Goal: Task Accomplishment & Management: Use online tool/utility

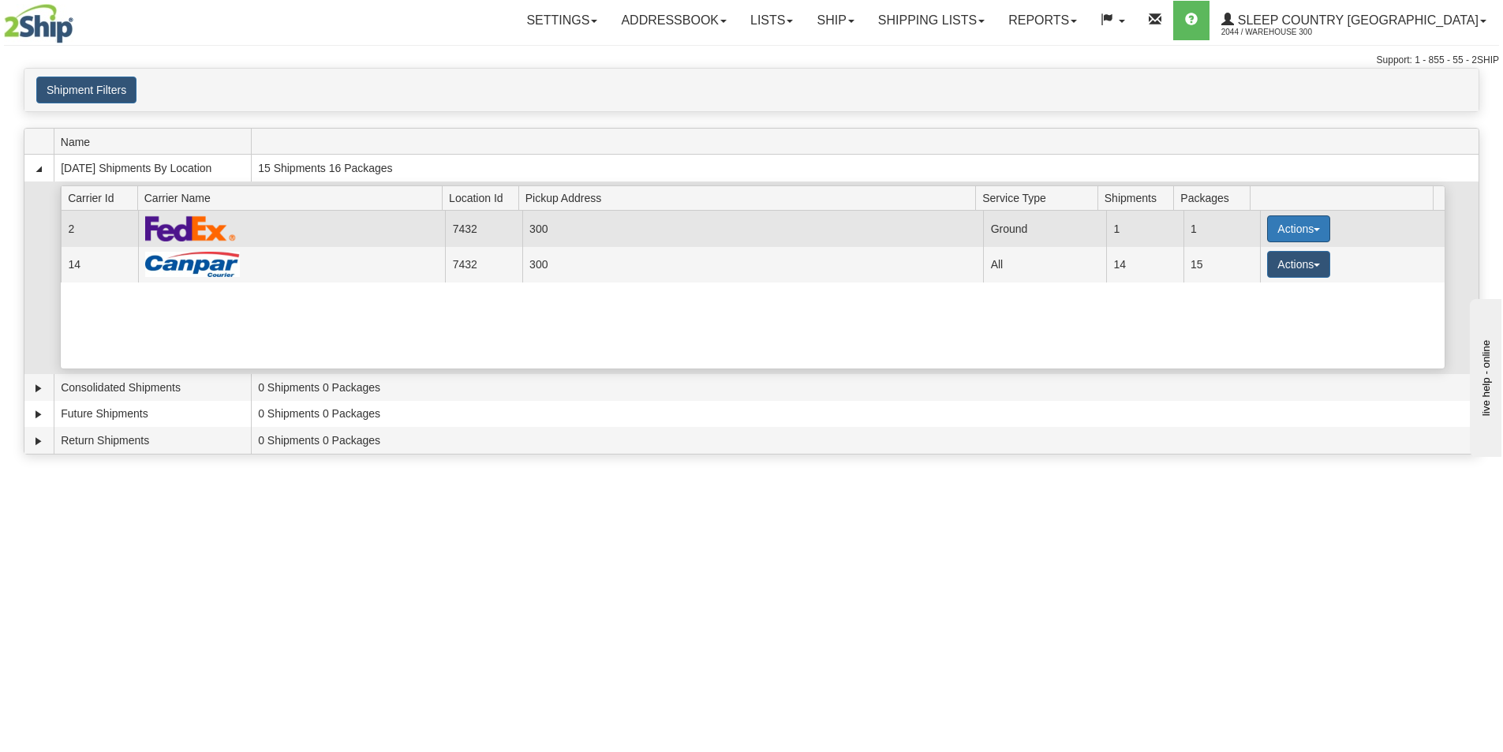
click at [1283, 224] on button "Actions" at bounding box center [1298, 228] width 63 height 27
click at [1255, 279] on span "Close" at bounding box center [1237, 278] width 36 height 11
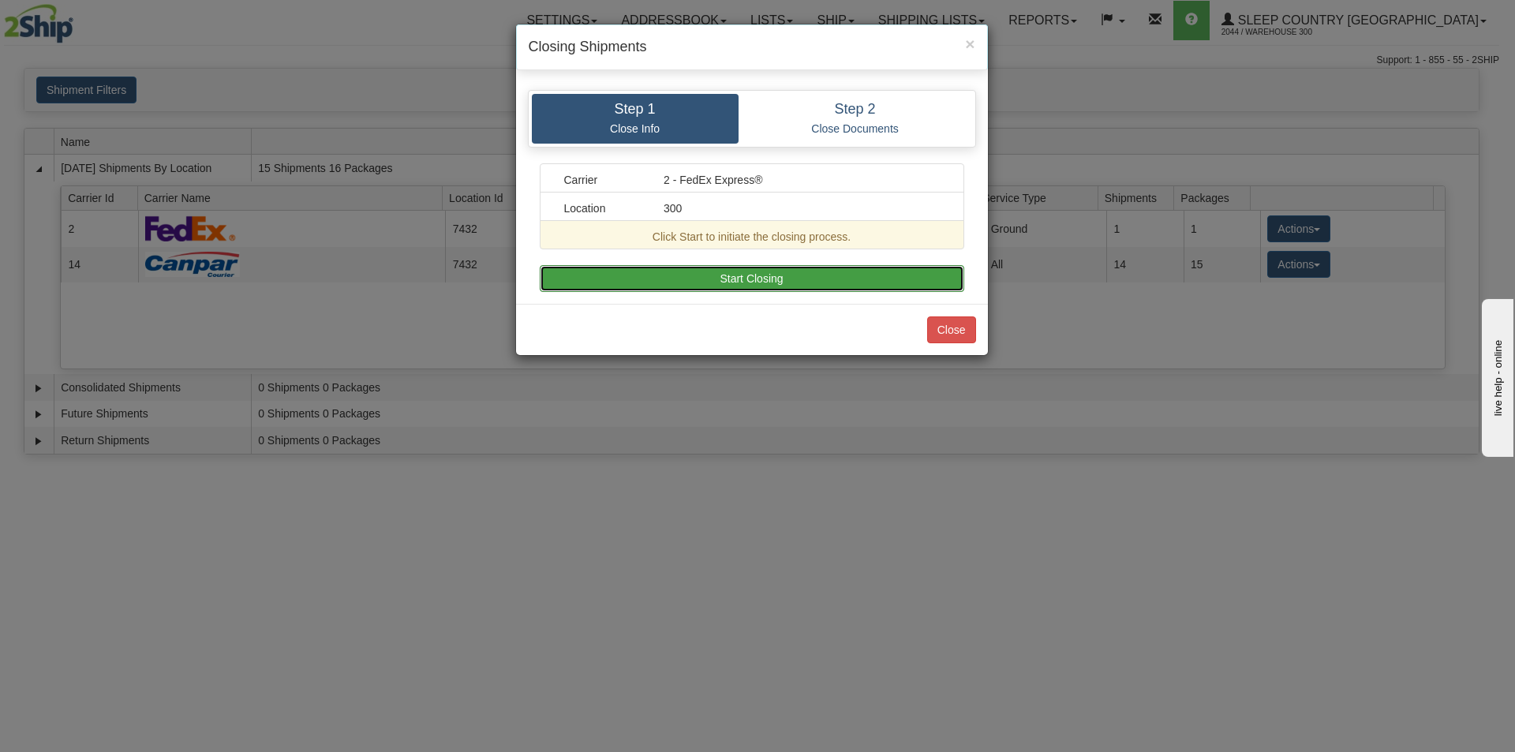
click at [714, 268] on button "Start Closing" at bounding box center [752, 278] width 424 height 27
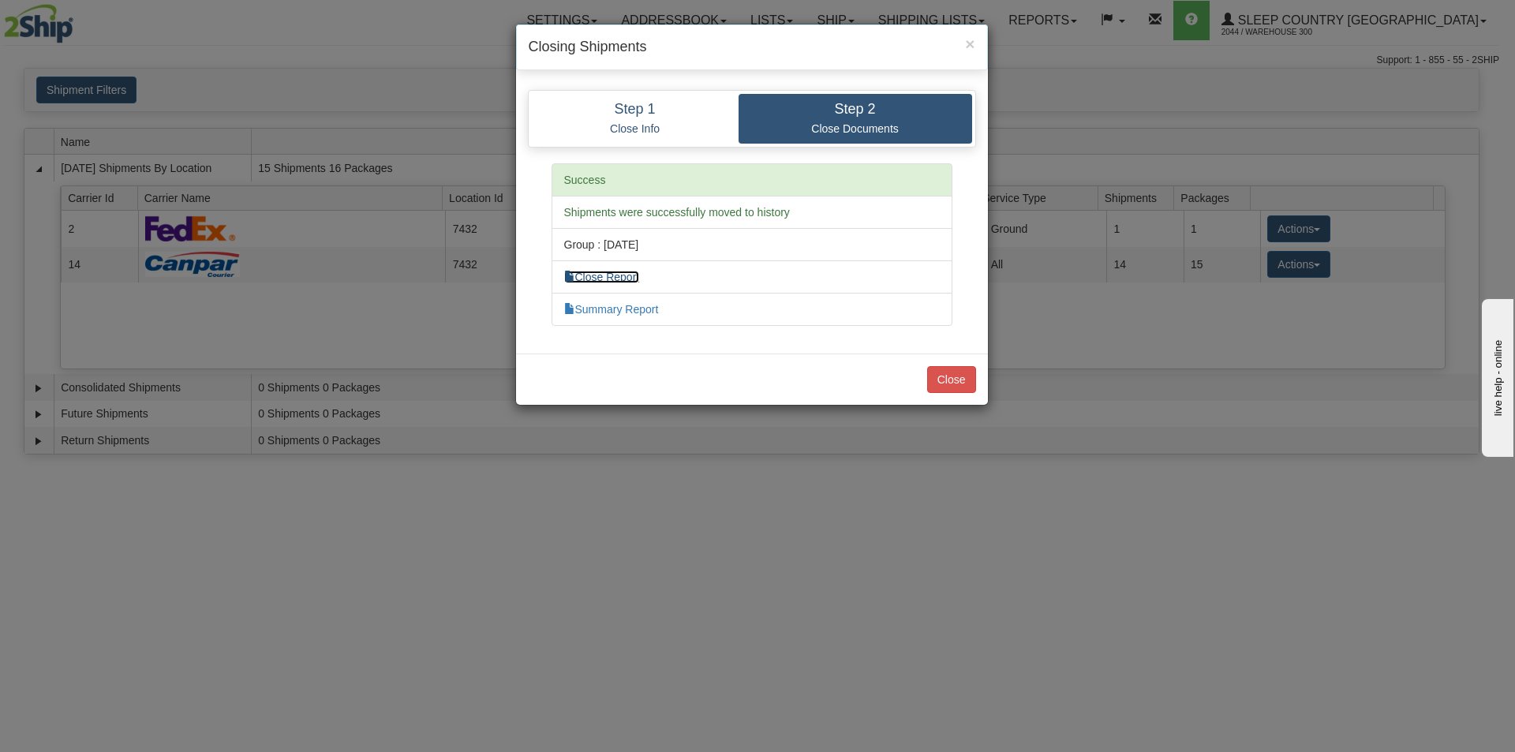
click at [616, 273] on link "Close Report" at bounding box center [602, 277] width 76 height 13
click at [641, 312] on link "Summary Report" at bounding box center [611, 309] width 95 height 13
click at [933, 377] on button "Close" at bounding box center [951, 379] width 49 height 27
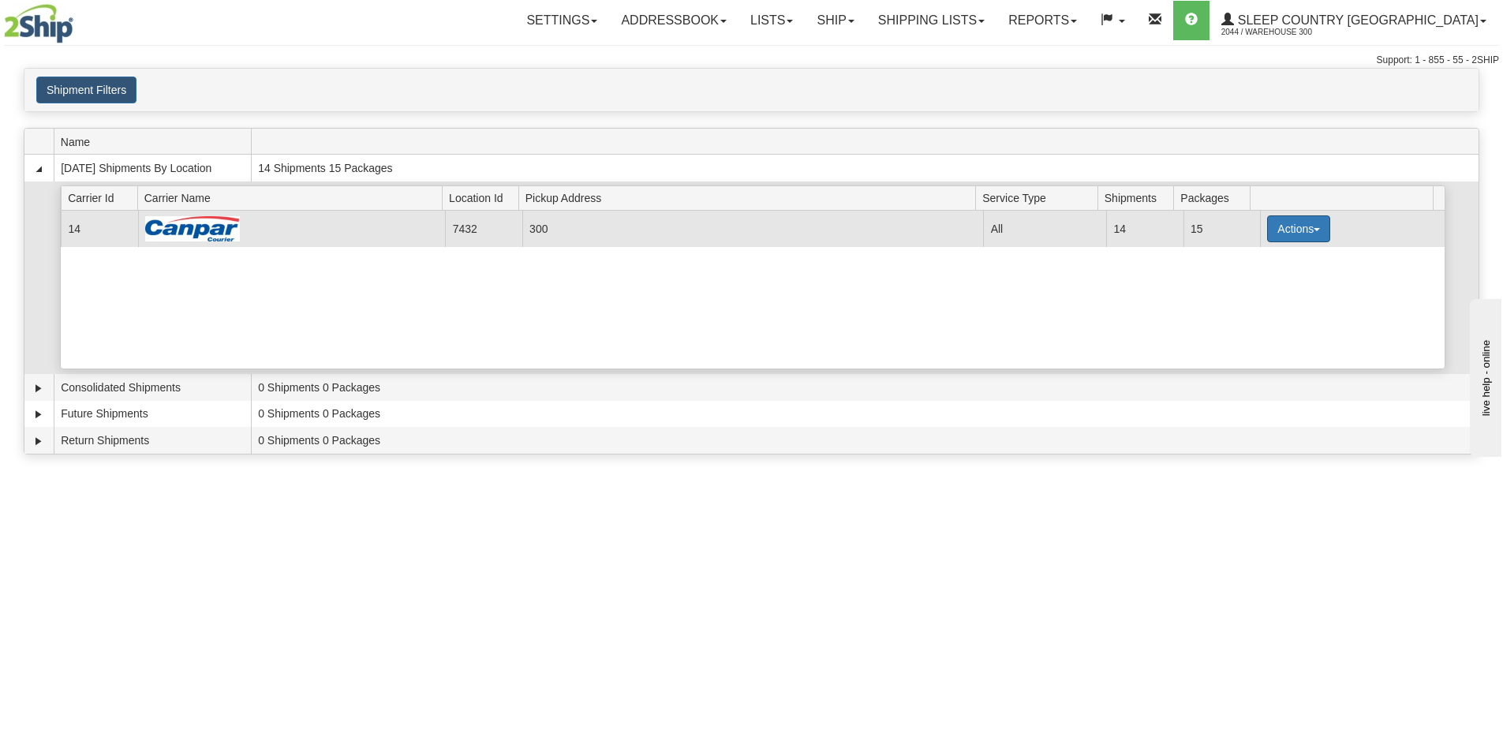
click at [1293, 233] on button "Actions" at bounding box center [1298, 228] width 63 height 27
click at [1260, 272] on link "Close" at bounding box center [1266, 279] width 126 height 21
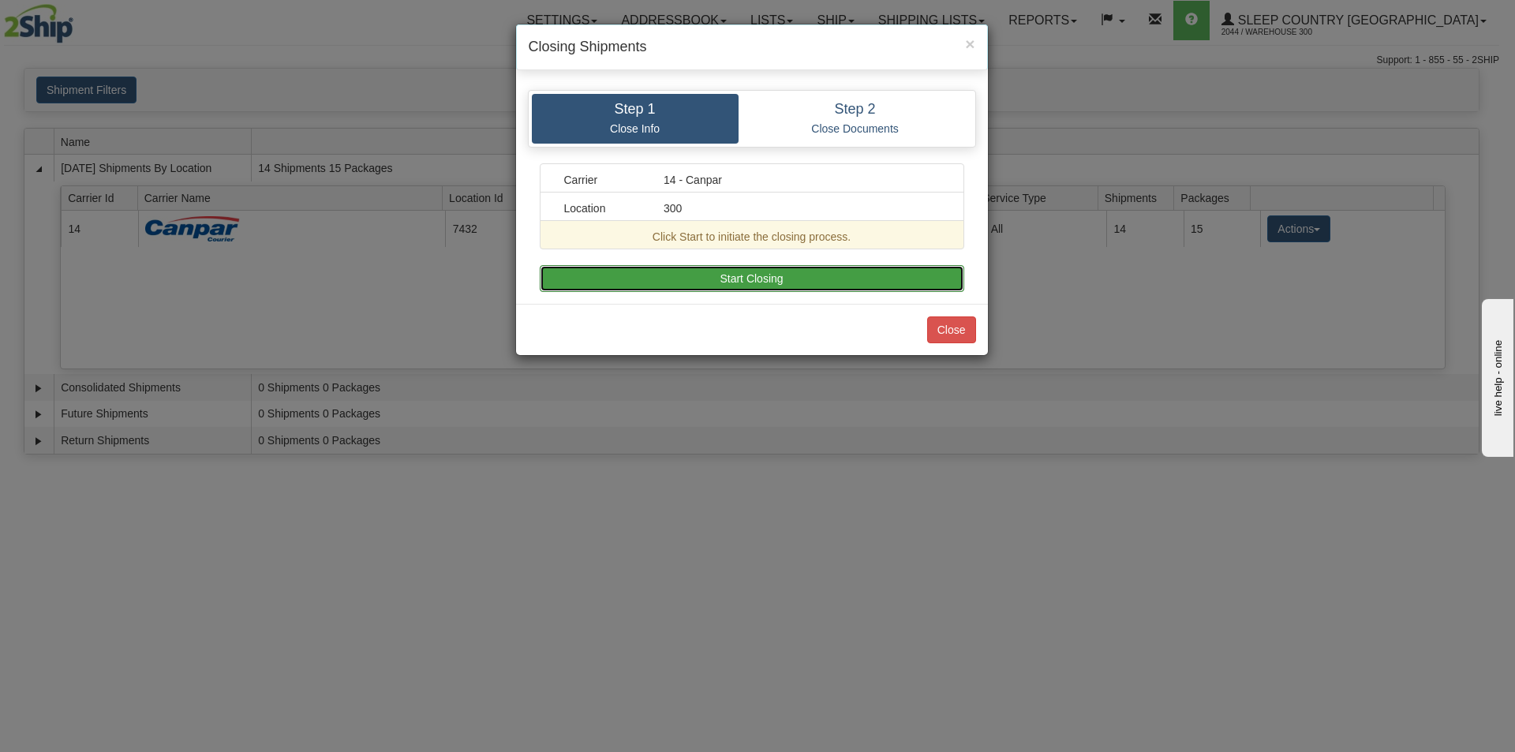
click at [798, 275] on button "Start Closing" at bounding box center [752, 278] width 424 height 27
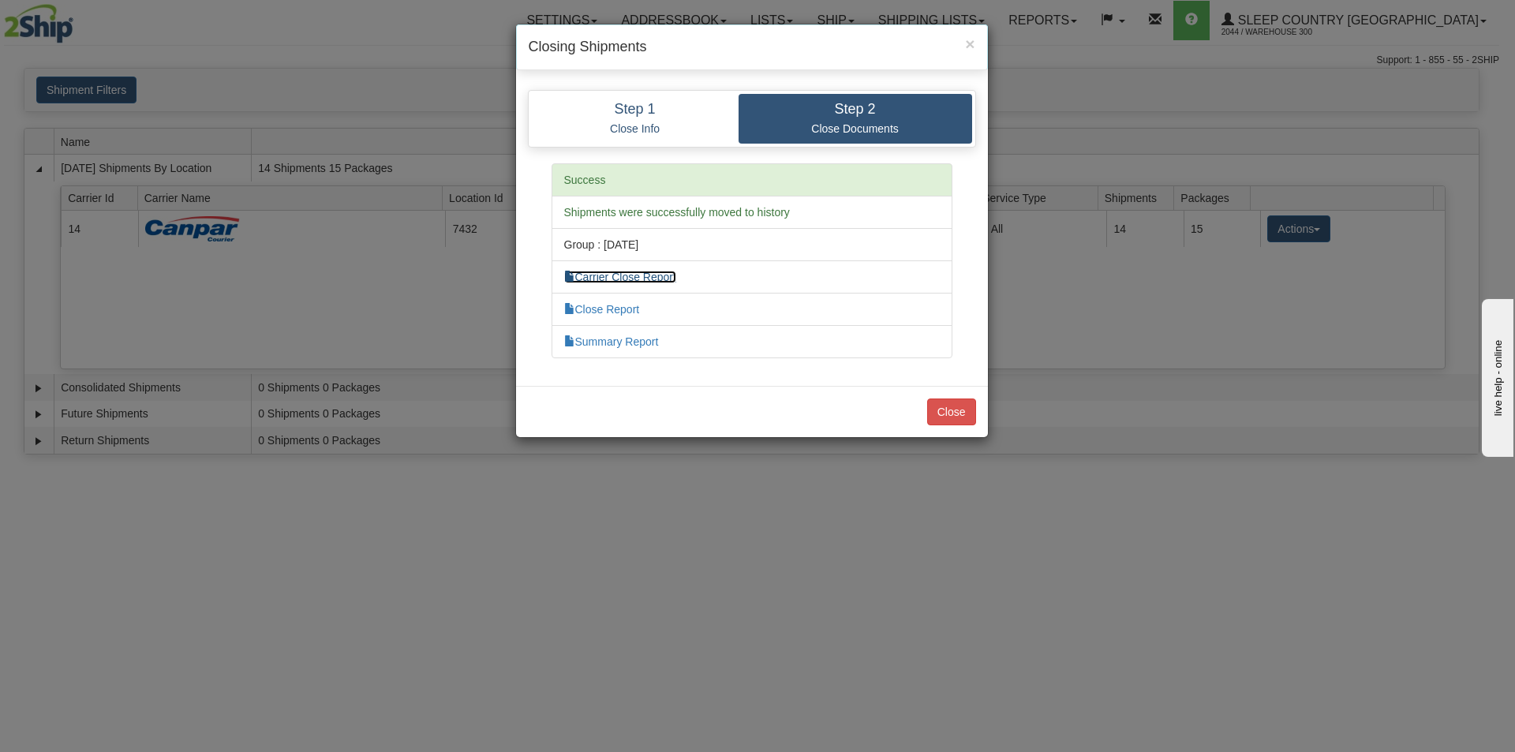
click at [656, 276] on link "Carrier Close Report" at bounding box center [620, 277] width 112 height 13
click at [607, 312] on link "Close Report" at bounding box center [602, 309] width 76 height 13
click at [621, 306] on link "Close Report" at bounding box center [602, 309] width 76 height 13
click at [600, 338] on link "Summary Report" at bounding box center [611, 341] width 95 height 13
